Goal: Find specific page/section: Find specific page/section

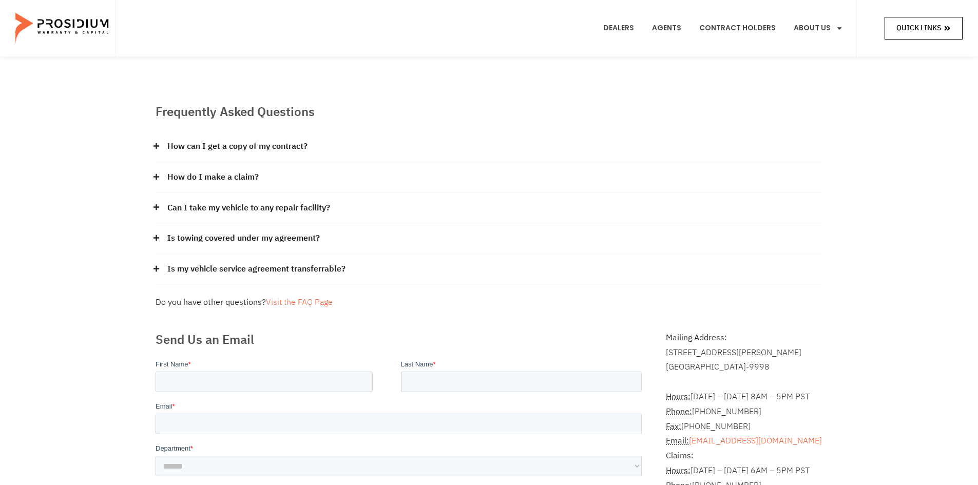
click at [919, 25] on span "Quick Links" at bounding box center [918, 28] width 45 height 13
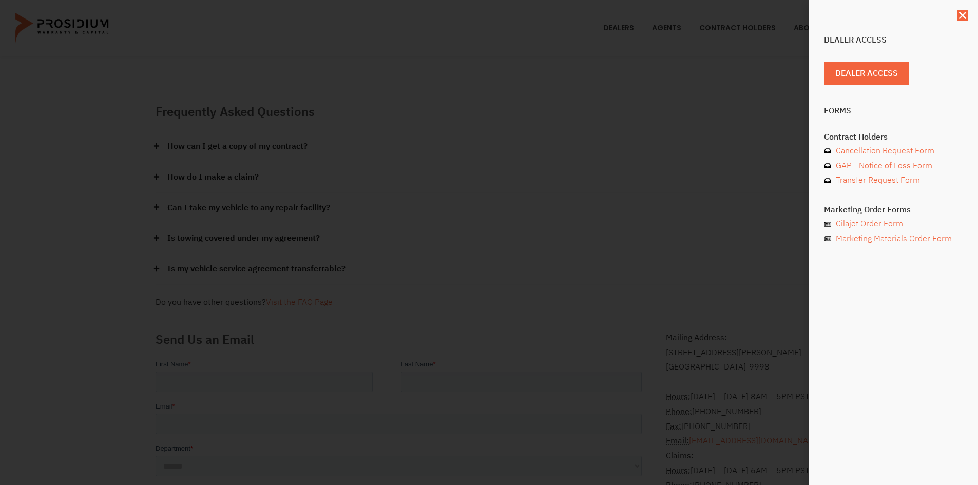
click at [789, 53] on div "Dealer Access Dealer Access Forms Contract Holders Cancellation Request Form GA…" at bounding box center [489, 242] width 978 height 485
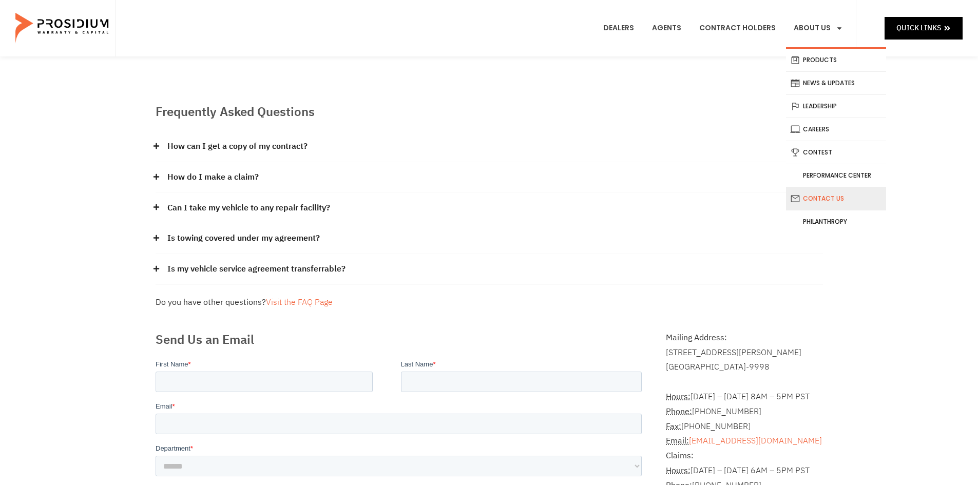
click at [846, 200] on link "Contact Us" at bounding box center [836, 198] width 100 height 23
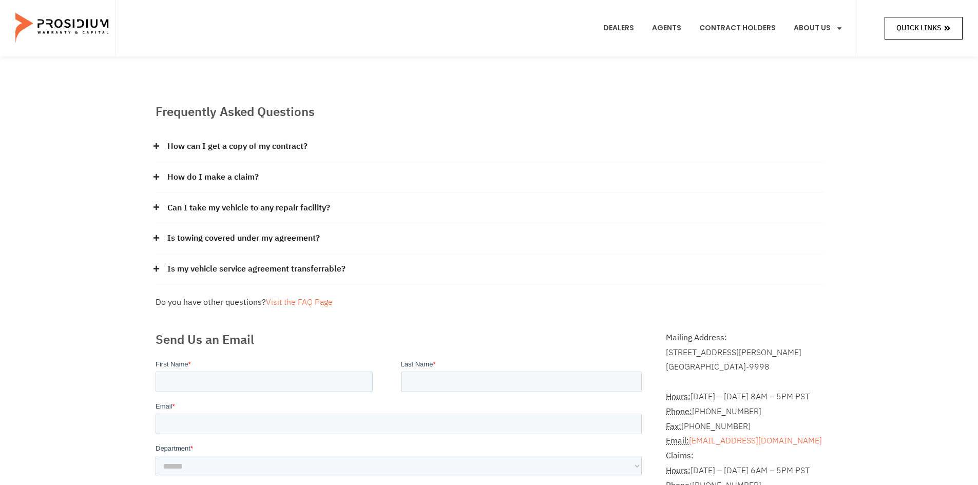
click at [916, 36] on link "Quick Links" at bounding box center [924, 28] width 78 height 22
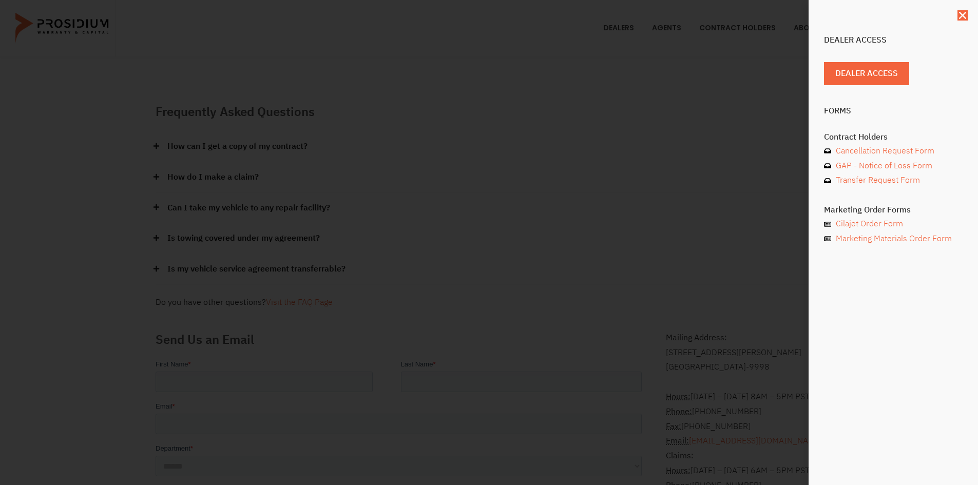
click at [766, 296] on div "Dealer Access Dealer Access Forms Contract Holders Cancellation Request Form GA…" at bounding box center [489, 242] width 978 height 485
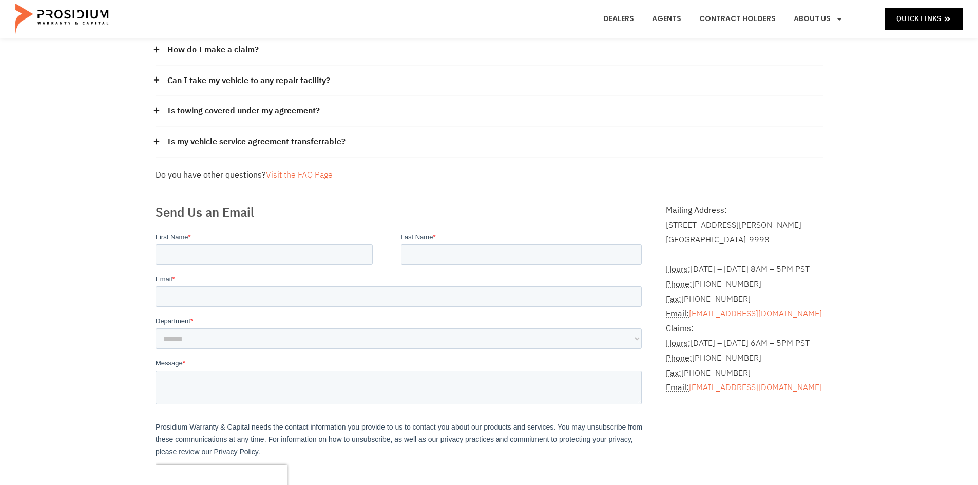
scroll to position [154, 0]
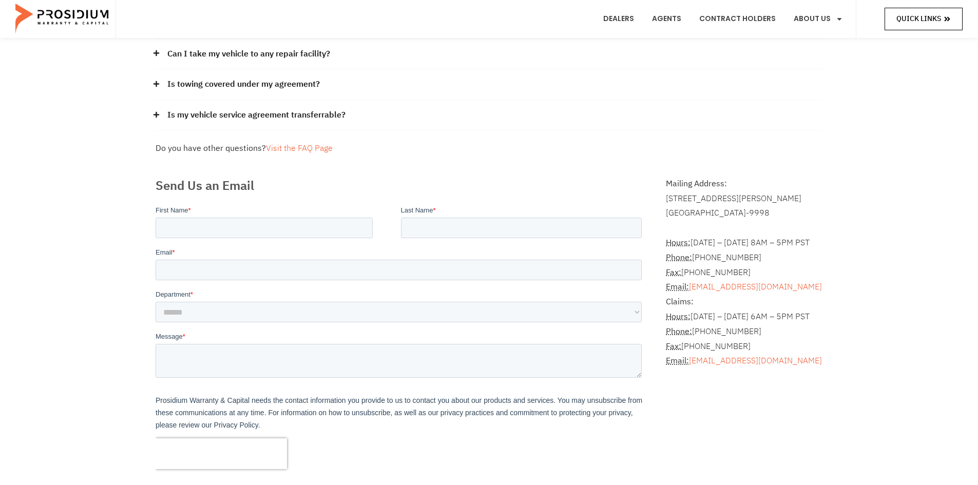
click at [895, 22] on link "Quick Links" at bounding box center [924, 19] width 78 height 22
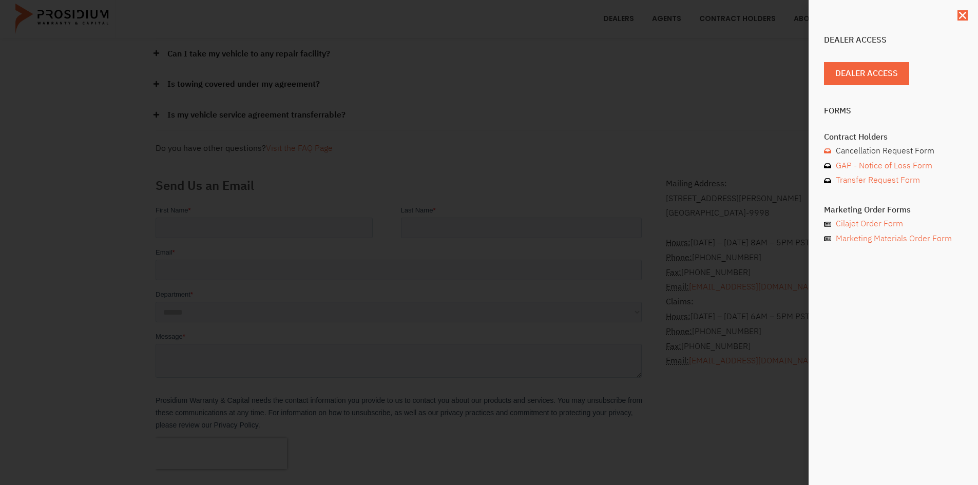
click at [900, 151] on span "Cancellation Request Form" at bounding box center [883, 151] width 101 height 15
